Goal: Information Seeking & Learning: Learn about a topic

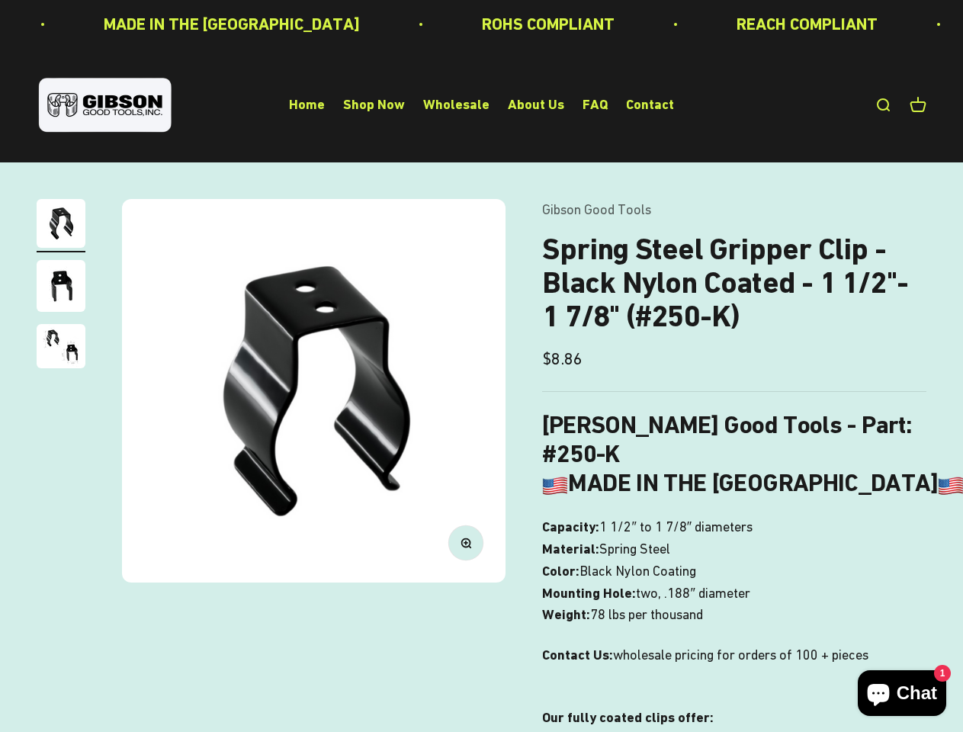
click at [481, 366] on img at bounding box center [313, 390] width 383 height 383
click at [313, 390] on img at bounding box center [313, 390] width 383 height 383
click at [466, 542] on icon "button" at bounding box center [465, 542] width 4 height 4
click at [61, 226] on img "Go to item 1" at bounding box center [61, 223] width 49 height 49
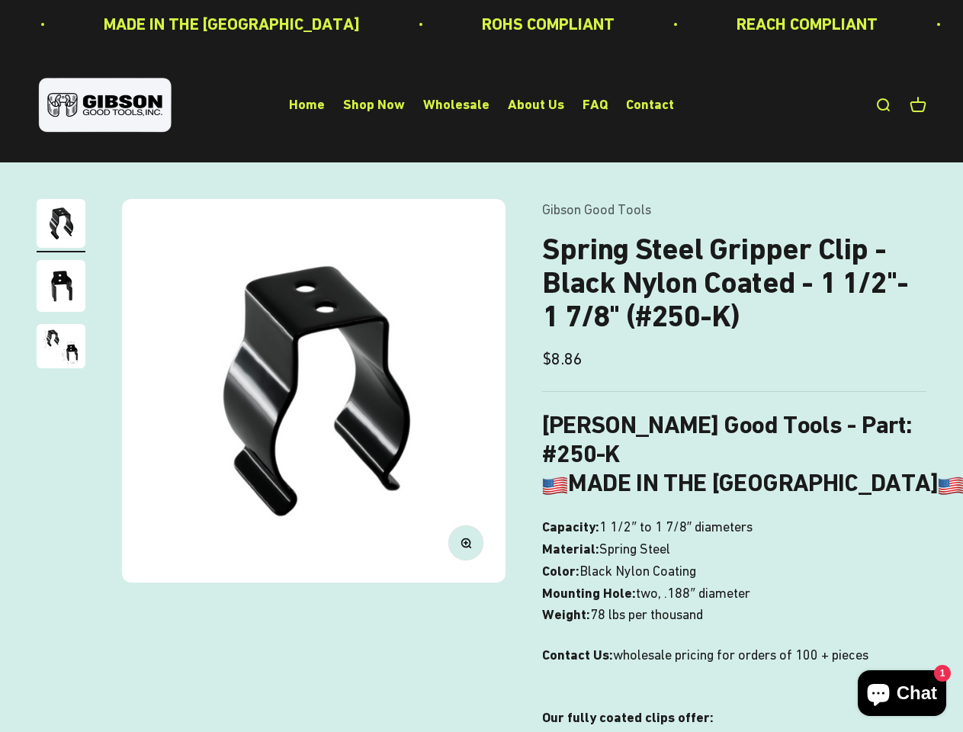
click at [61, 288] on img "Go to item 2" at bounding box center [61, 286] width 49 height 52
click at [61, 348] on img "Go to item 3" at bounding box center [61, 346] width 49 height 44
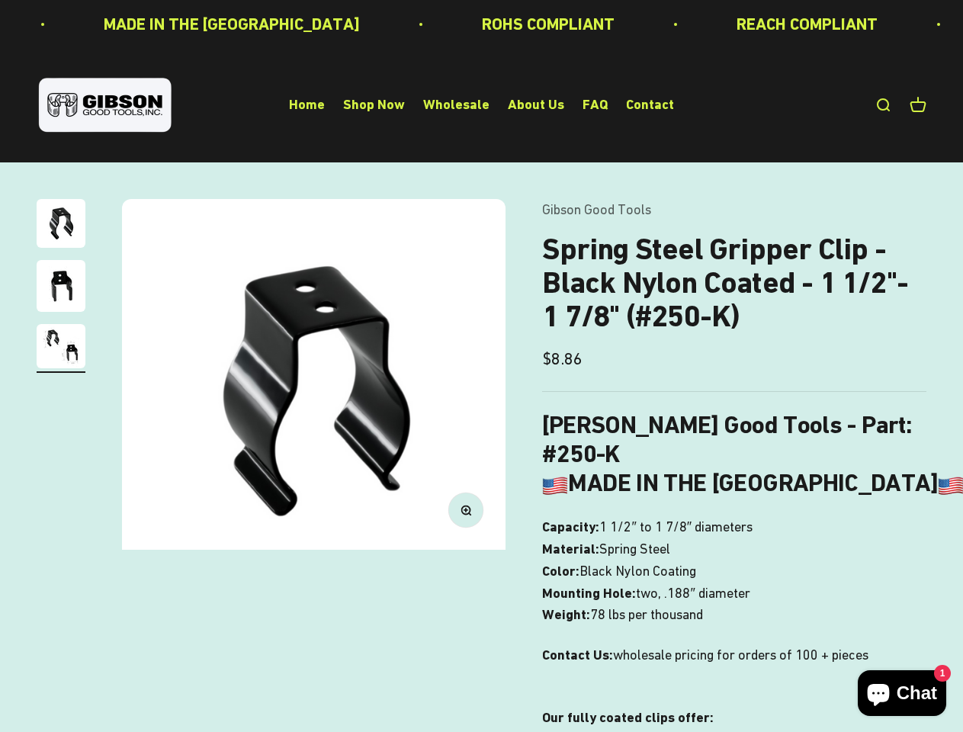
scroll to position [0, 785]
